Goal: Task Accomplishment & Management: Use online tool/utility

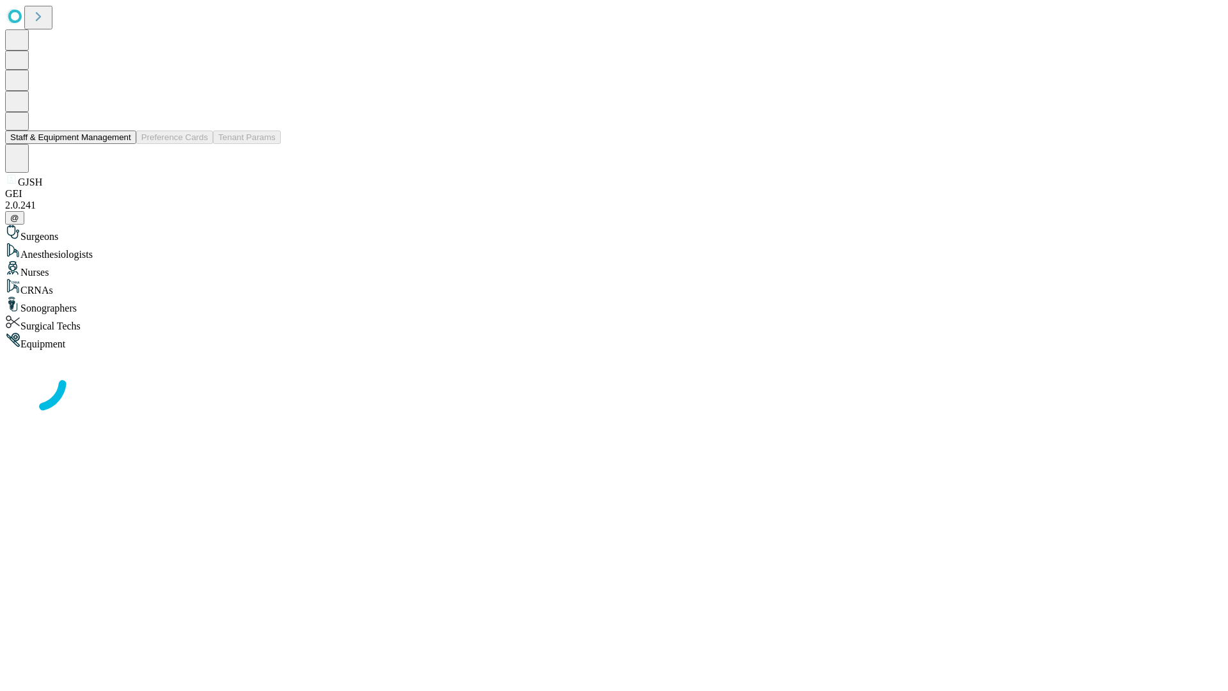
click at [122, 144] on button "Staff & Equipment Management" at bounding box center [70, 136] width 131 height 13
